Goal: Entertainment & Leisure: Consume media (video, audio)

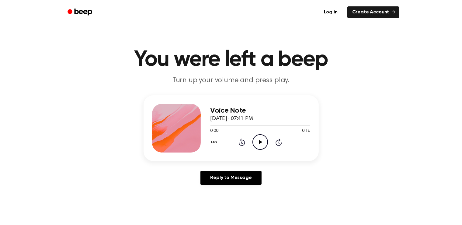
click at [263, 145] on icon "Play Audio" at bounding box center [261, 142] width 16 height 16
drag, startPoint x: 214, startPoint y: 126, endPoint x: 209, endPoint y: 127, distance: 5.6
click at [207, 128] on div "Voice Note [DATE] · 07:41 PM 0:16 0:16 Your browser does not support the [objec…" at bounding box center [231, 128] width 175 height 66
click at [216, 126] on div at bounding box center [261, 125] width 100 height 5
drag, startPoint x: 216, startPoint y: 126, endPoint x: 210, endPoint y: 127, distance: 5.8
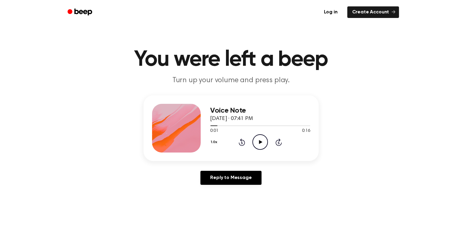
click at [210, 127] on div "Voice Note [DATE] · 07:41 PM 0:01 0:16 Your browser does not support the [objec…" at bounding box center [231, 128] width 175 height 66
drag, startPoint x: 215, startPoint y: 127, endPoint x: 211, endPoint y: 128, distance: 4.4
click at [211, 128] on div at bounding box center [261, 125] width 100 height 5
click at [256, 140] on icon "Play Audio" at bounding box center [261, 142] width 16 height 16
click at [256, 140] on icon "Pause Audio" at bounding box center [261, 142] width 16 height 16
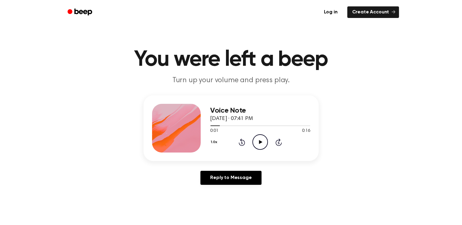
drag, startPoint x: 214, startPoint y: 126, endPoint x: 209, endPoint y: 126, distance: 4.6
click at [209, 126] on div "Voice Note [DATE] · 07:41 PM 0:01 0:16 Your browser does not support the [objec…" at bounding box center [231, 128] width 175 height 66
drag, startPoint x: 218, startPoint y: 126, endPoint x: 209, endPoint y: 126, distance: 9.1
click at [209, 126] on div "Voice Note [DATE] · 07:41 PM 0:01 0:16 Your browser does not support the [objec…" at bounding box center [231, 128] width 175 height 66
click at [214, 126] on div at bounding box center [261, 125] width 100 height 5
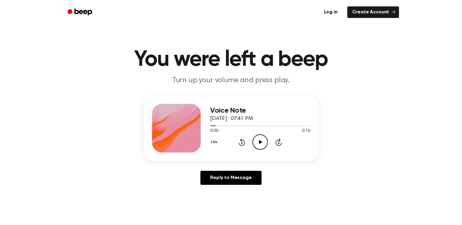
click at [261, 146] on icon "Play Audio" at bounding box center [261, 142] width 16 height 16
drag, startPoint x: 213, startPoint y: 125, endPoint x: 209, endPoint y: 126, distance: 4.3
click at [209, 126] on div "Voice Note [DATE] · 07:41 PM 0:02 0:16 Your browser does not support the [objec…" at bounding box center [231, 128] width 175 height 66
drag, startPoint x: 217, startPoint y: 126, endPoint x: 208, endPoint y: 125, distance: 9.5
click at [208, 125] on div "Voice Note [DATE] · 07:41 PM 0:02 0:16 Your browser does not support the [objec…" at bounding box center [231, 128] width 175 height 66
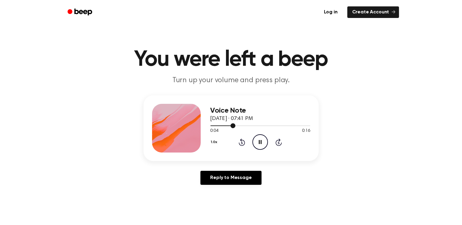
drag, startPoint x: 228, startPoint y: 126, endPoint x: 221, endPoint y: 126, distance: 7.0
click at [220, 126] on div at bounding box center [223, 125] width 25 height 1
click at [259, 144] on icon "Pause Audio" at bounding box center [261, 142] width 16 height 16
click at [241, 144] on icon "Rewind 5 seconds" at bounding box center [242, 142] width 7 height 8
click at [261, 140] on icon "Play Audio" at bounding box center [261, 142] width 16 height 16
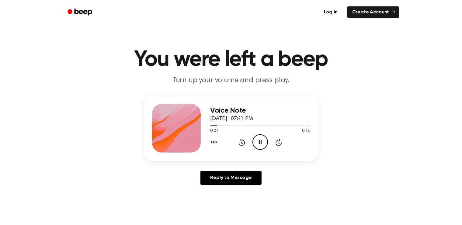
click at [261, 140] on icon at bounding box center [260, 142] width 3 height 4
